Goal: Task Accomplishment & Management: Complete application form

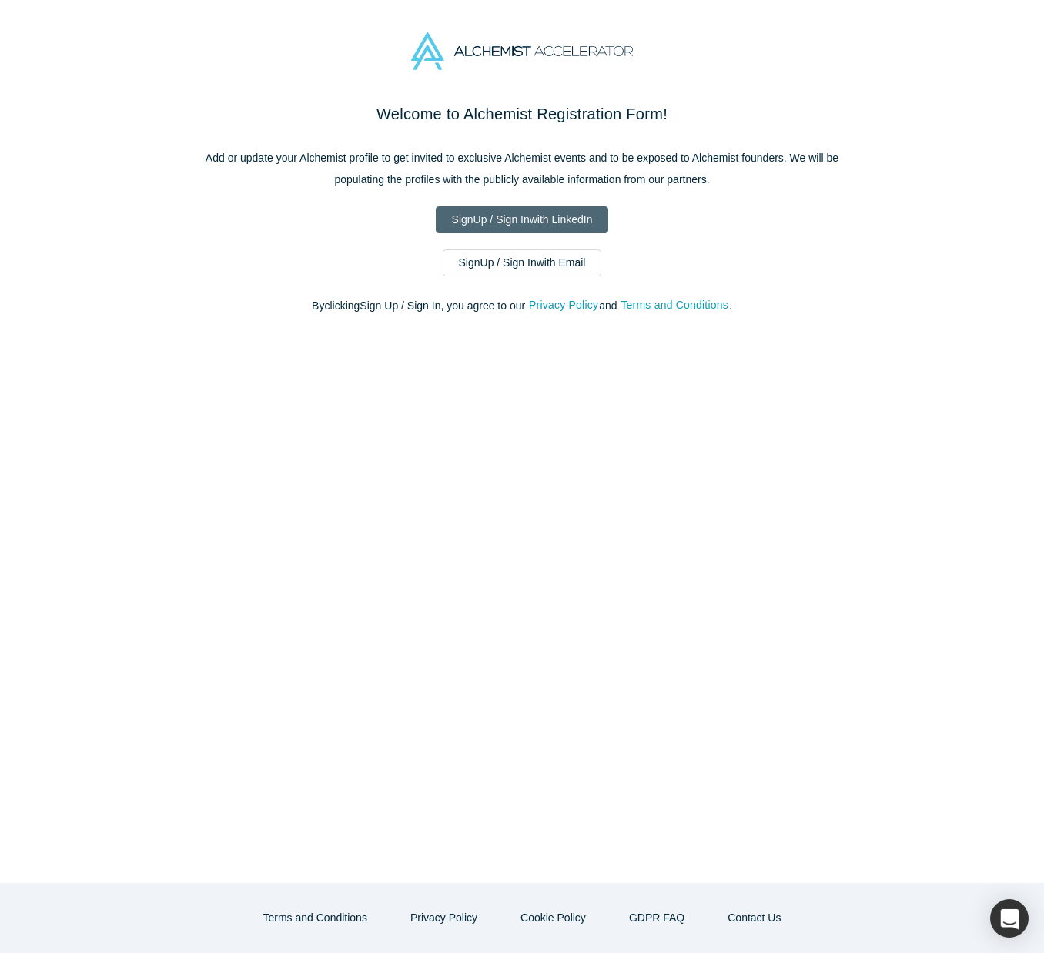
click at [504, 218] on link "Sign Up / Sign In with LinkedIn" at bounding box center [522, 219] width 173 height 27
click at [532, 269] on link "Sign Up / Sign In with Email" at bounding box center [522, 262] width 159 height 27
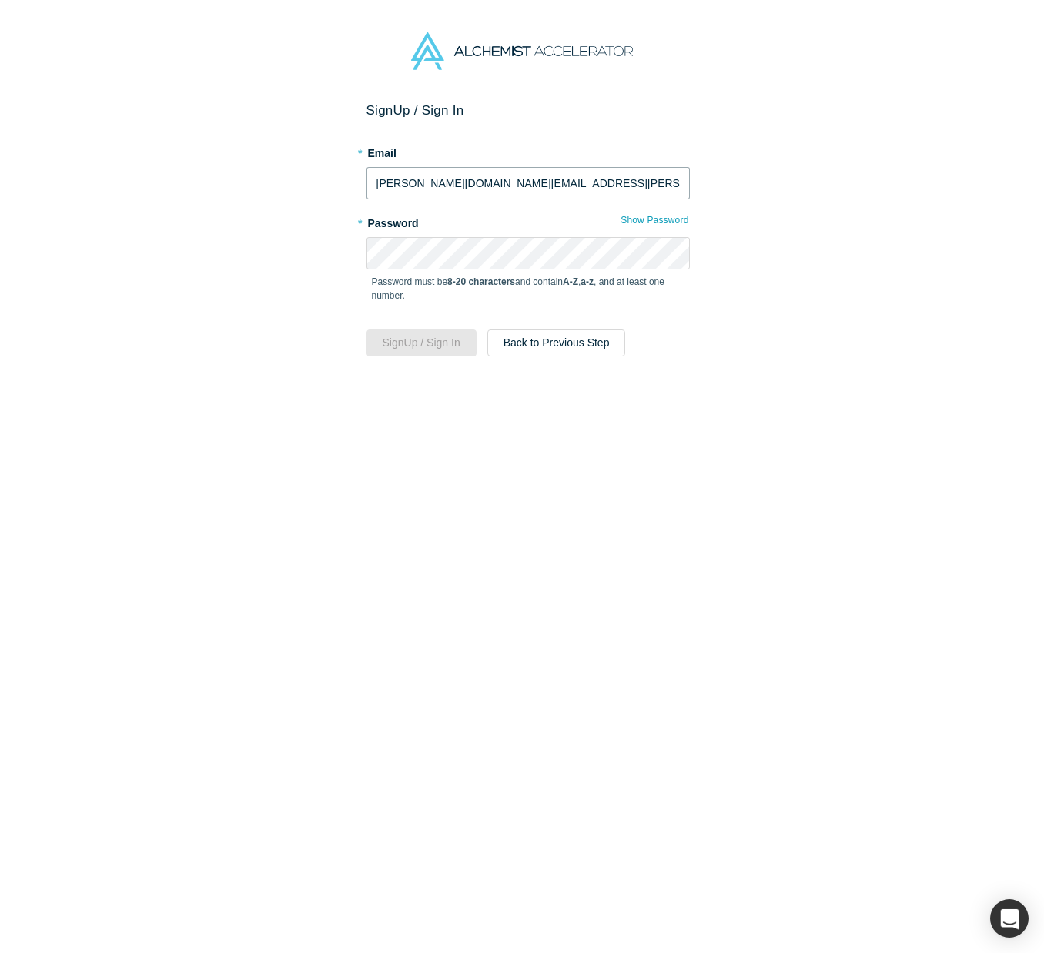
type input "[PERSON_NAME][EMAIL_ADDRESS][PERSON_NAME][DOMAIN_NAME]"
click at [366, 330] on button "Sign Up / Sign In" at bounding box center [421, 343] width 110 height 27
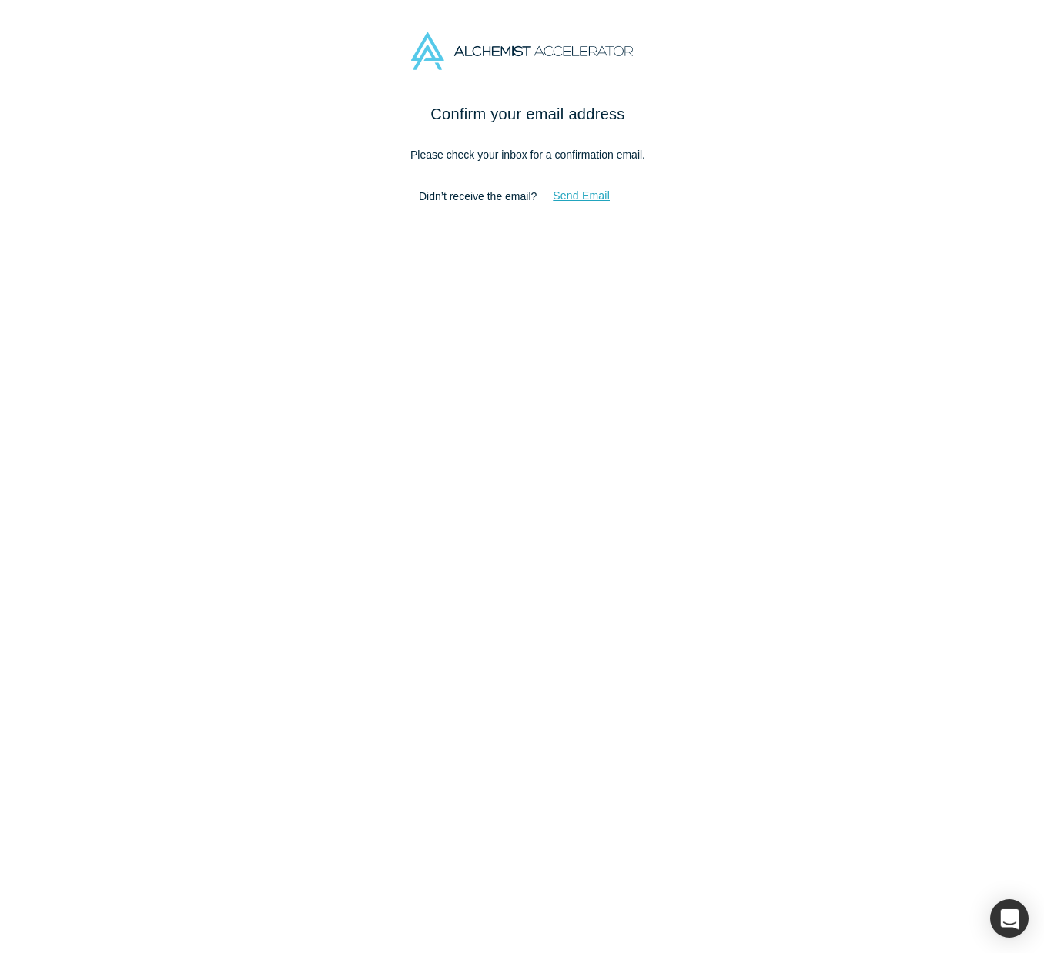
click at [613, 191] on button "Send Email" at bounding box center [581, 195] width 89 height 27
click at [863, 151] on div "Confirm your email address Please check your inbox for a confirmation email. Di…" at bounding box center [528, 533] width 1056 height 862
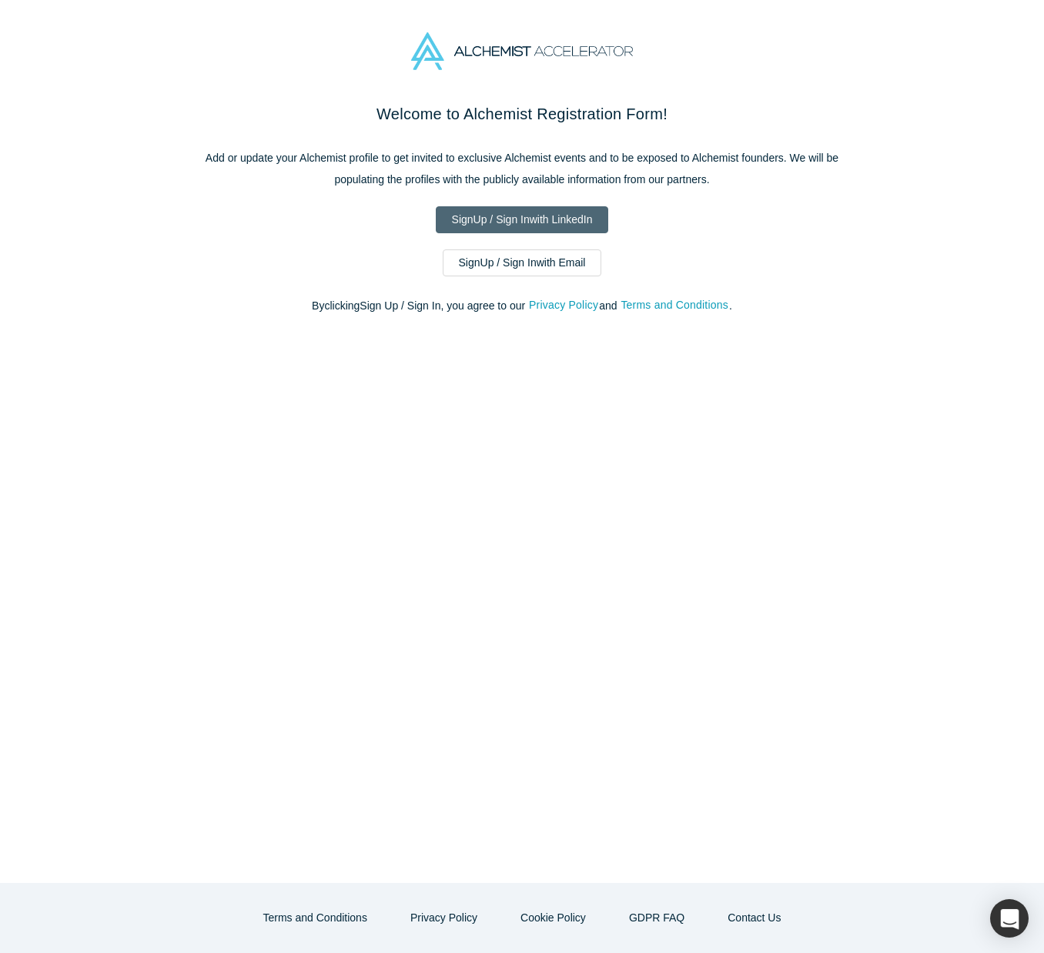
click at [531, 213] on link "Sign Up / Sign In with LinkedIn" at bounding box center [522, 219] width 173 height 27
